Goal: Find specific page/section: Find specific page/section

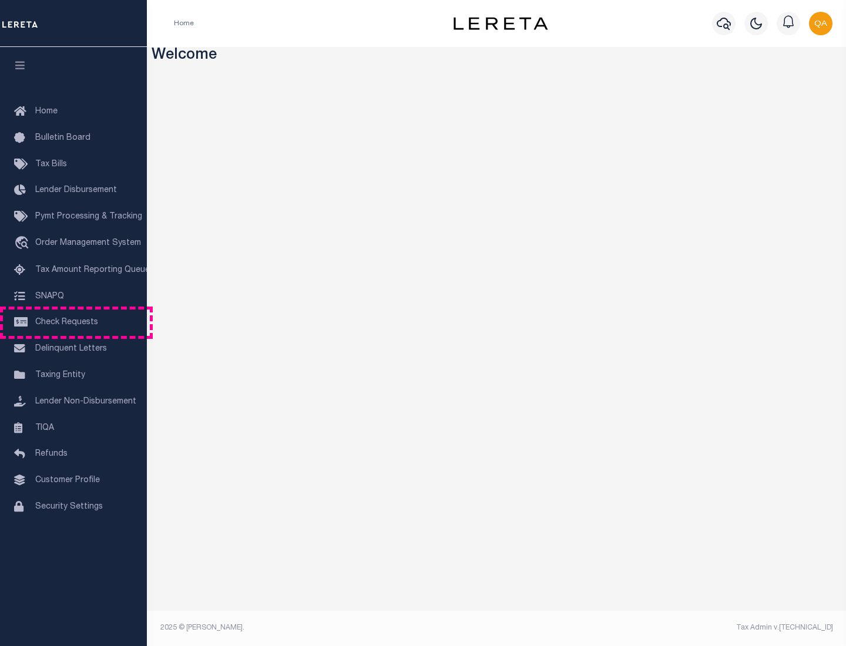
click at [73, 322] on span "Check Requests" at bounding box center [66, 322] width 63 height 8
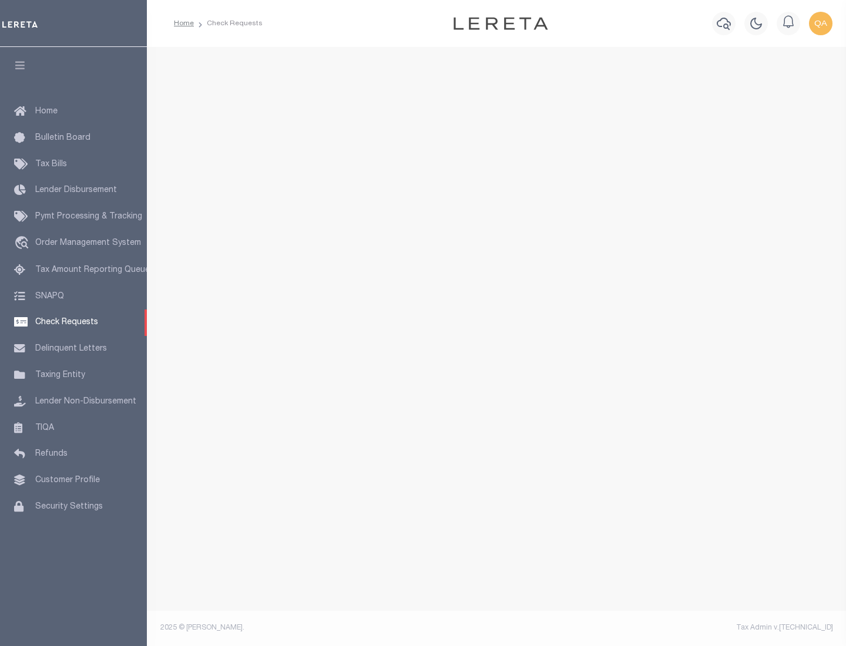
select select "50"
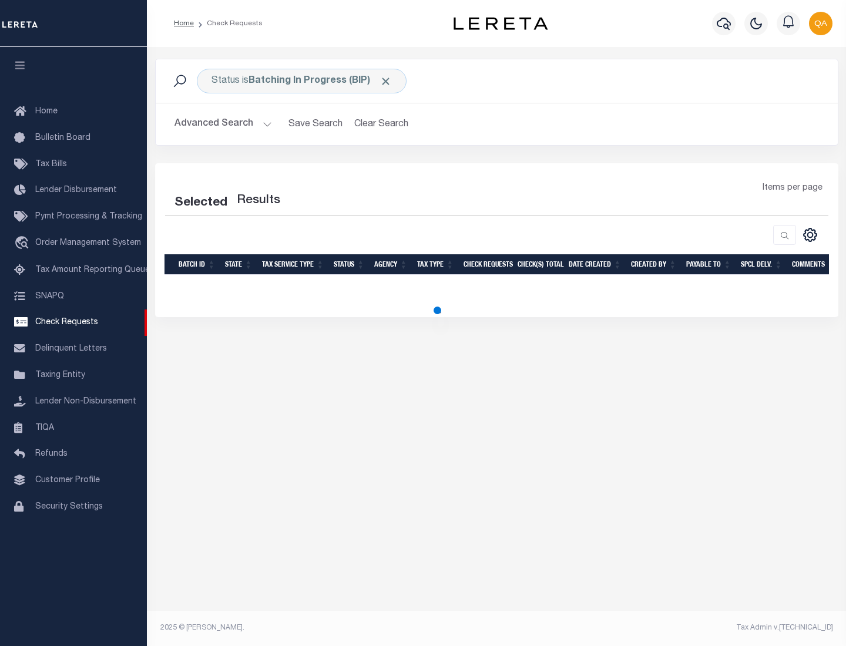
select select "50"
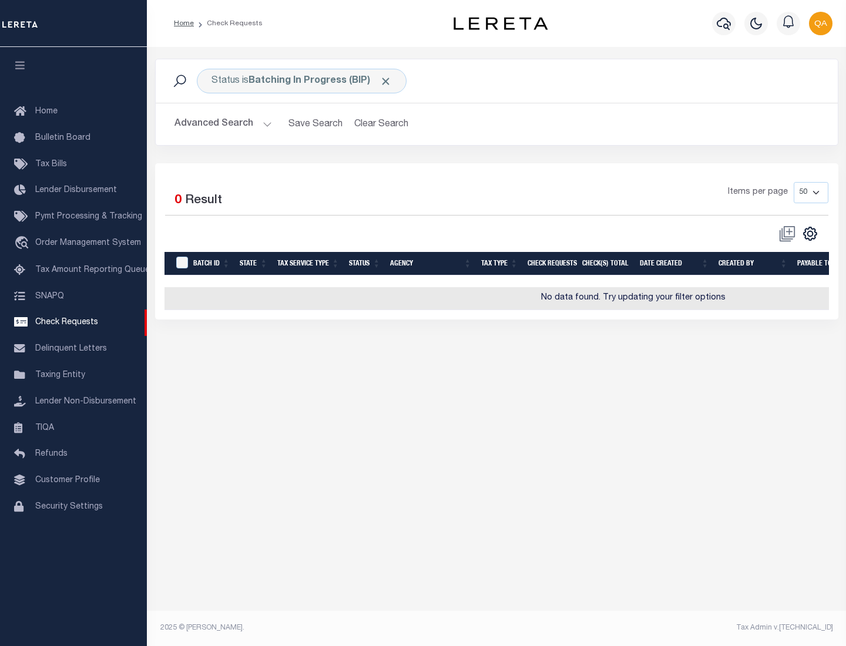
click at [386, 81] on span "Click to Remove" at bounding box center [385, 81] width 12 height 12
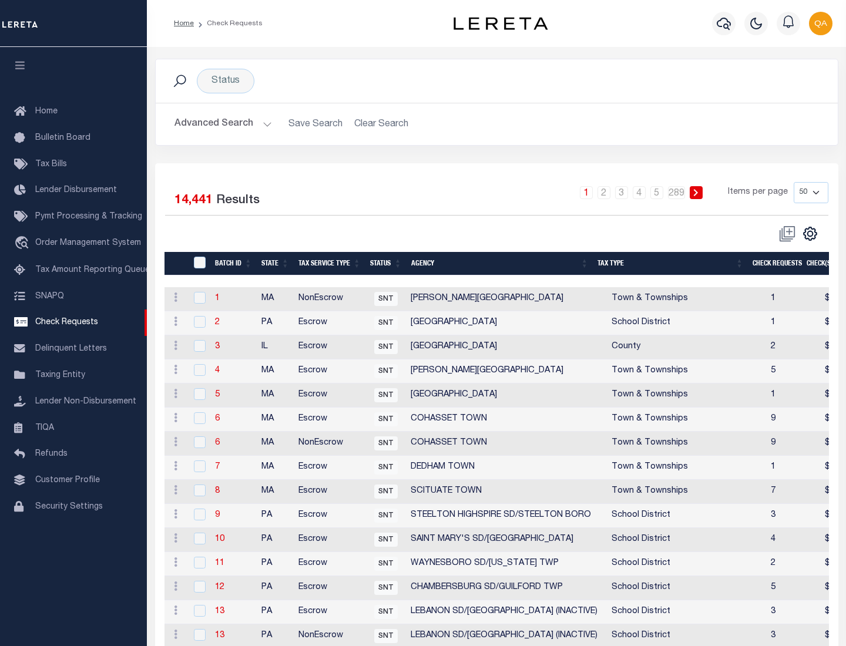
scroll to position [566, 0]
